Goal: Task Accomplishment & Management: Manage account settings

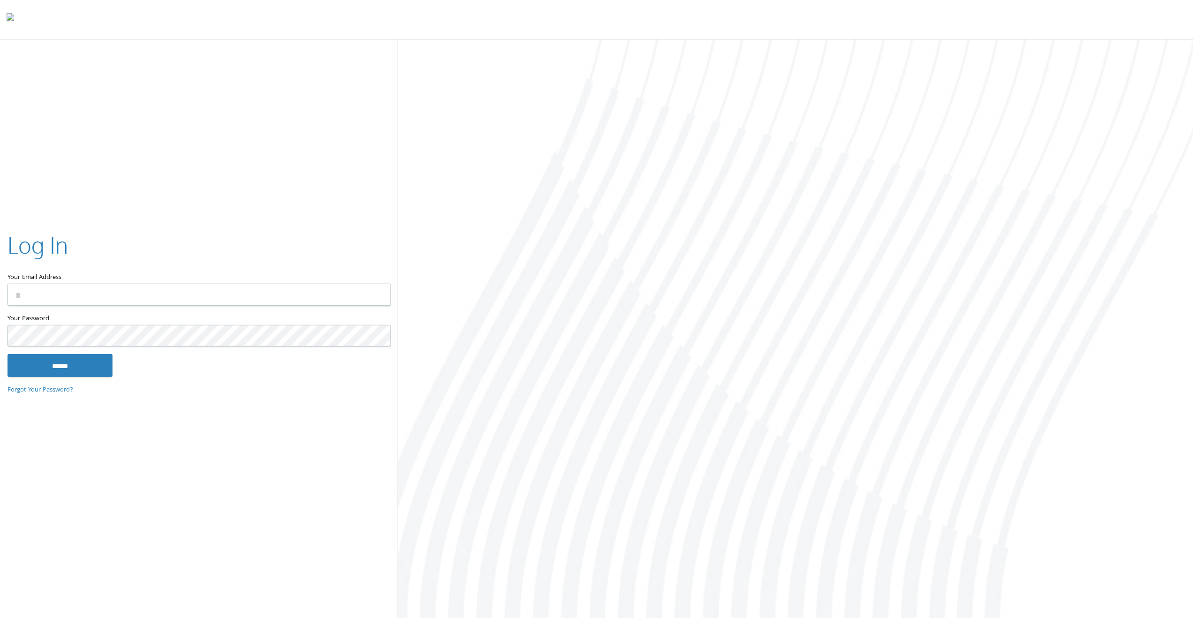
type input "**********"
click at [73, 359] on input "******" at bounding box center [59, 365] width 105 height 22
type input "**********"
click at [65, 367] on input "******" at bounding box center [59, 365] width 105 height 22
